Goal: Find specific page/section: Find specific page/section

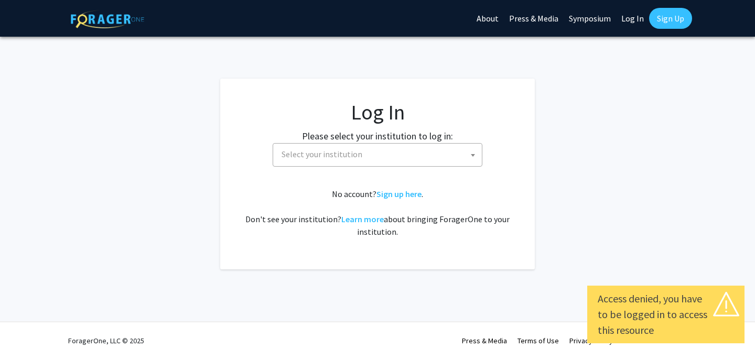
select select
click at [396, 164] on span "Select your institution" at bounding box center [379, 154] width 204 height 21
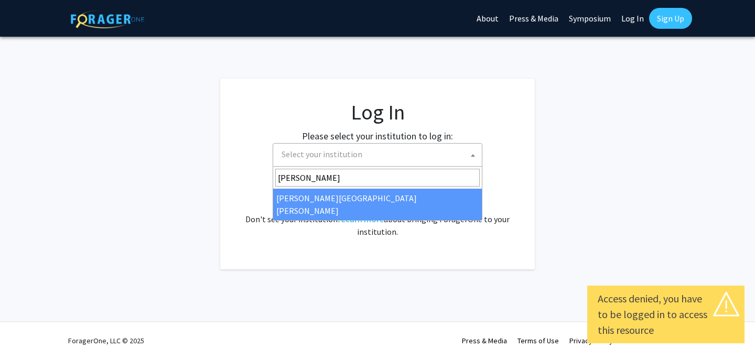
type input "[PERSON_NAME]"
select select "1"
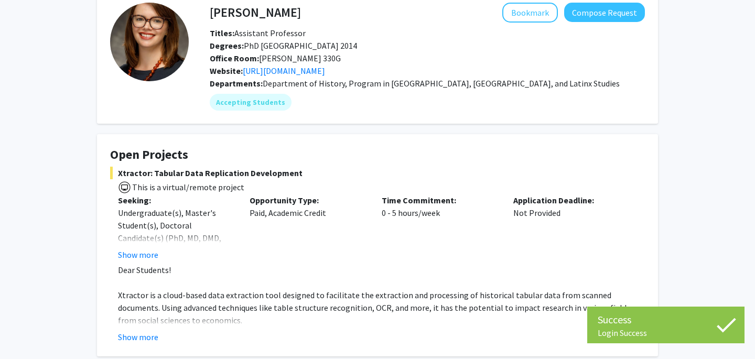
scroll to position [58, 0]
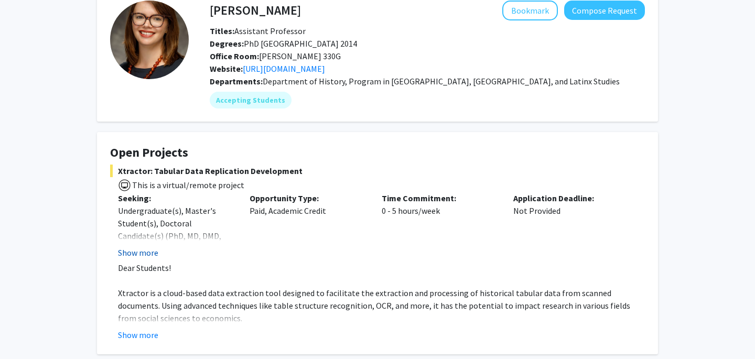
click at [144, 249] on button "Show more" at bounding box center [138, 252] width 40 height 13
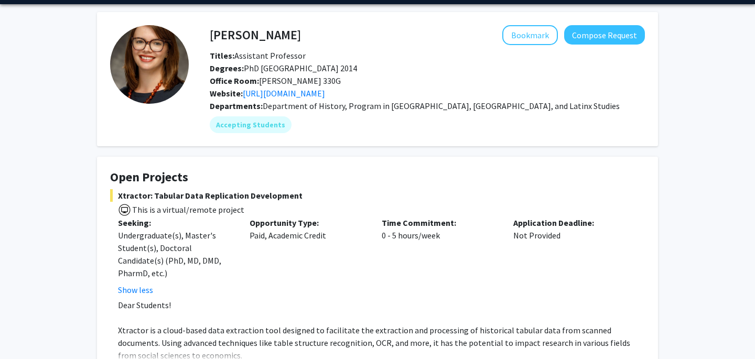
scroll to position [28, 0]
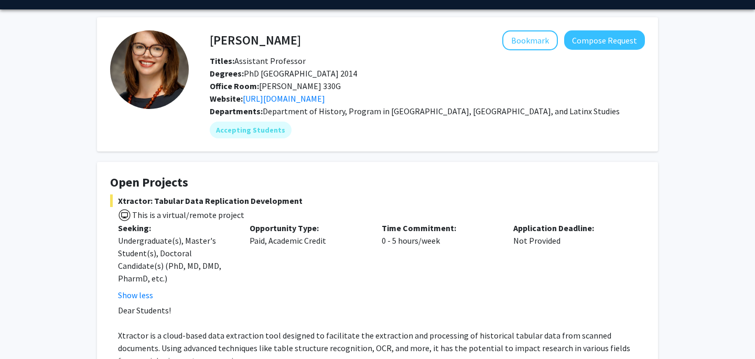
click at [233, 154] on div "Casey Lurtz Bookmark Compose Request Titles: Assistant Professor Degrees: PhD U…" at bounding box center [377, 353] width 576 height 673
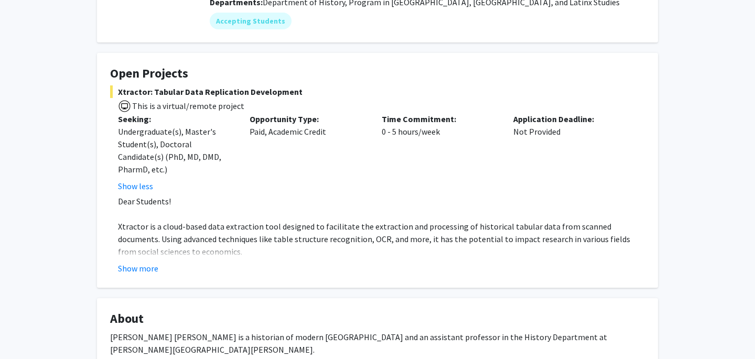
scroll to position [144, 0]
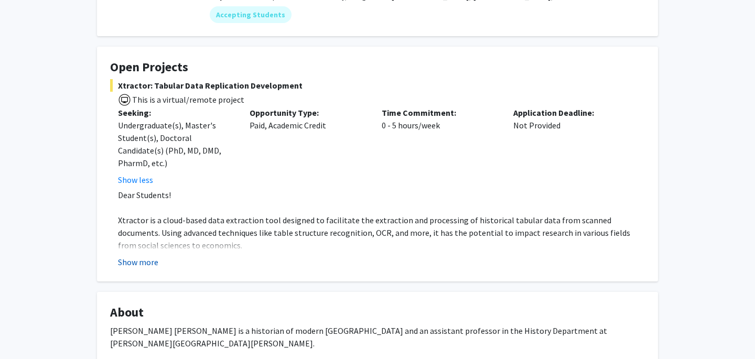
click at [152, 262] on button "Show more" at bounding box center [138, 262] width 40 height 13
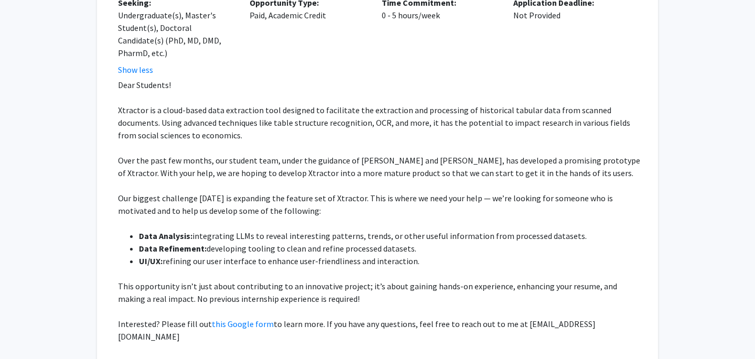
scroll to position [268, 0]
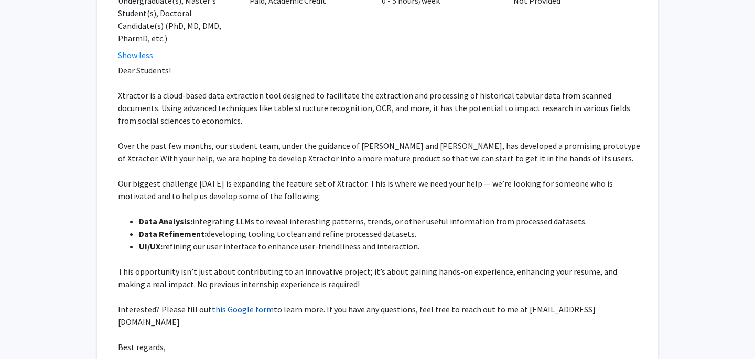
click at [236, 310] on link "this Google form" at bounding box center [243, 309] width 62 height 10
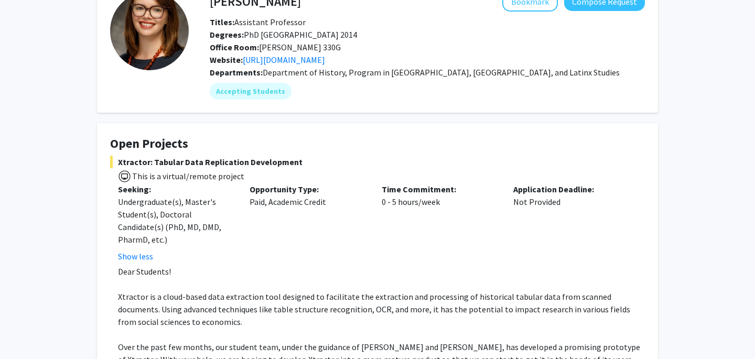
scroll to position [71, 0]
